Goal: Task Accomplishment & Management: Manage account settings

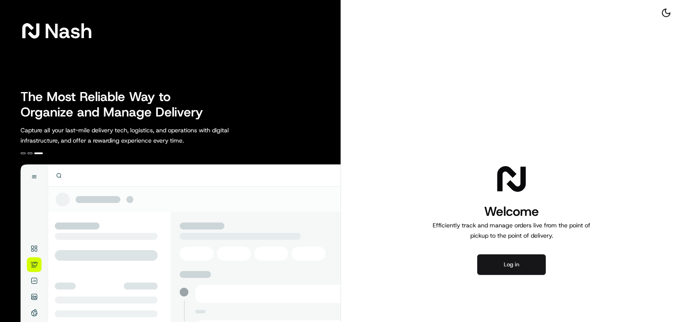
click at [512, 264] on button "Log in" at bounding box center [511, 265] width 69 height 21
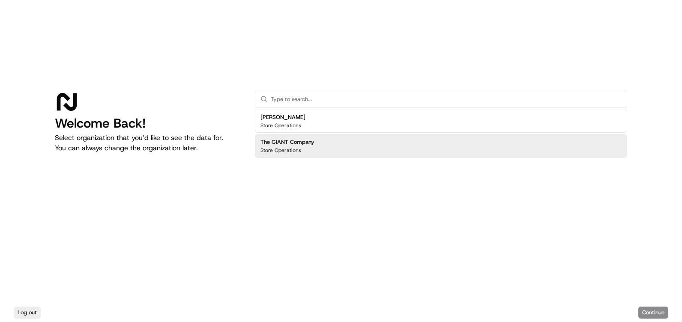
click at [335, 155] on div "The GIANT Company Store Operations" at bounding box center [441, 146] width 372 height 23
click at [651, 309] on button "Continue" at bounding box center [654, 313] width 30 height 12
